Goal: Task Accomplishment & Management: Use online tool/utility

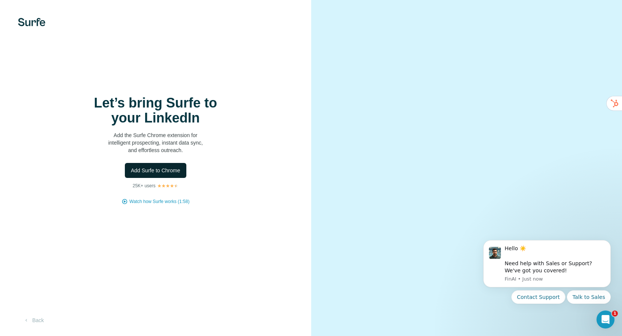
click at [156, 172] on span "Add Surfe to Chrome" at bounding box center [155, 170] width 49 height 7
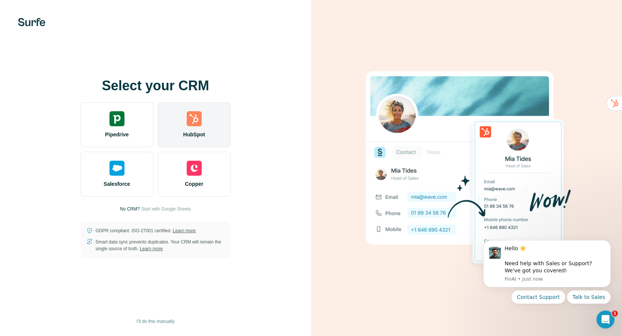
click at [193, 122] on img at bounding box center [194, 118] width 15 height 15
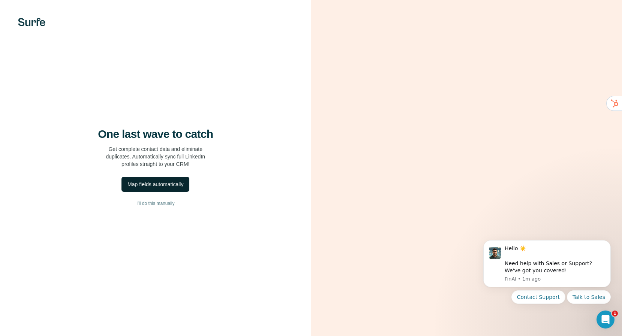
click at [164, 184] on div "Map fields automatically" at bounding box center [155, 184] width 56 height 7
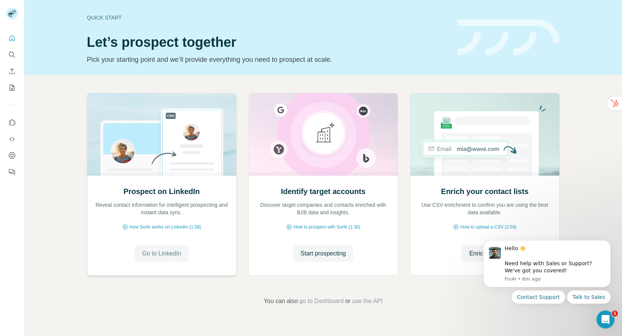
click at [173, 255] on span "Go to LinkedIn" at bounding box center [161, 253] width 39 height 9
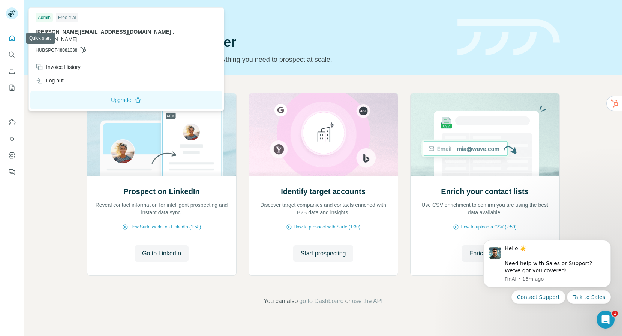
click at [12, 34] on icon "Quick start" at bounding box center [11, 37] width 7 height 7
click at [15, 12] on rect at bounding box center [12, 13] width 12 height 12
click at [91, 96] on button "Upgrade" at bounding box center [126, 100] width 192 height 18
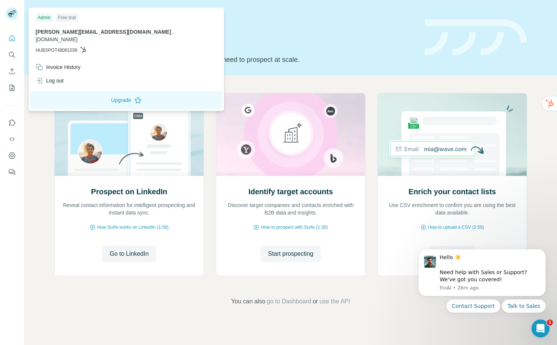
click at [323, 75] on div "Prospect on LinkedIn Reveal contact information for intelligent prospecting and…" at bounding box center [290, 199] width 533 height 249
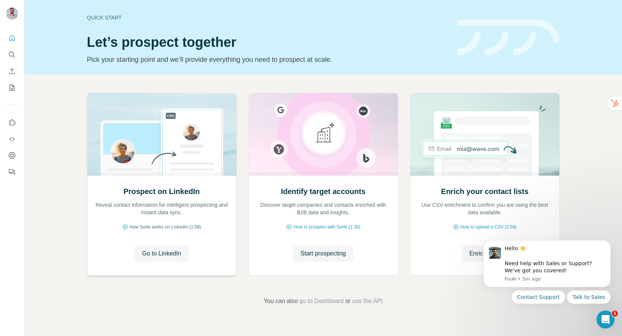
click at [171, 227] on span "How Surfe works on LinkedIn (1:58)" at bounding box center [166, 227] width 72 height 7
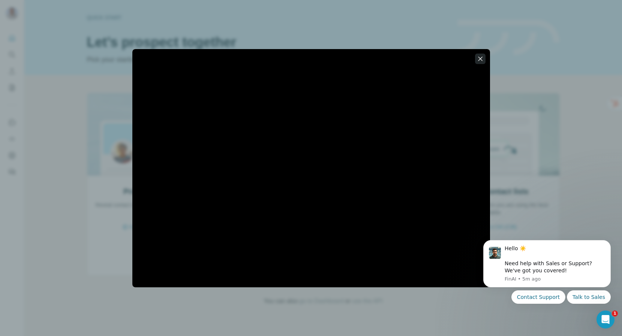
click at [483, 58] on icon "button" at bounding box center [479, 58] width 7 height 7
